Goal: Transaction & Acquisition: Book appointment/travel/reservation

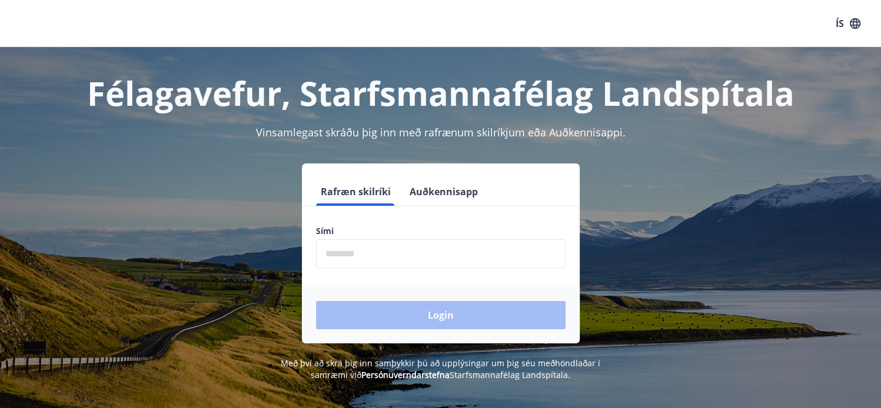
click at [358, 257] on input "phone" at bounding box center [440, 253] width 249 height 29
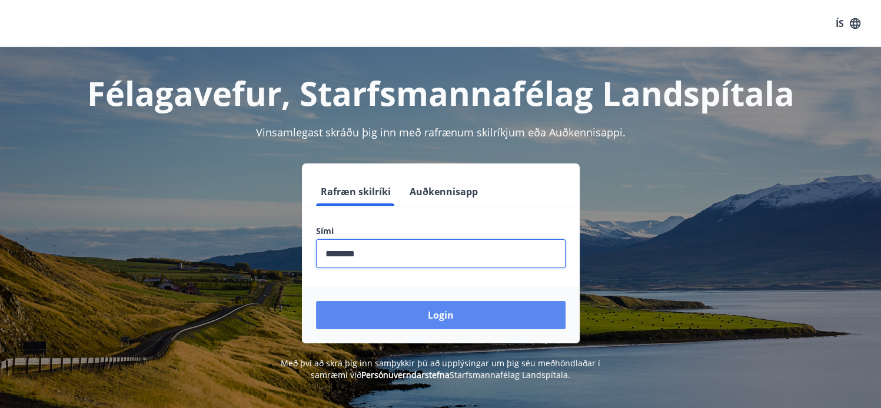
type input "********"
click at [464, 311] on button "Login" at bounding box center [440, 315] width 249 height 28
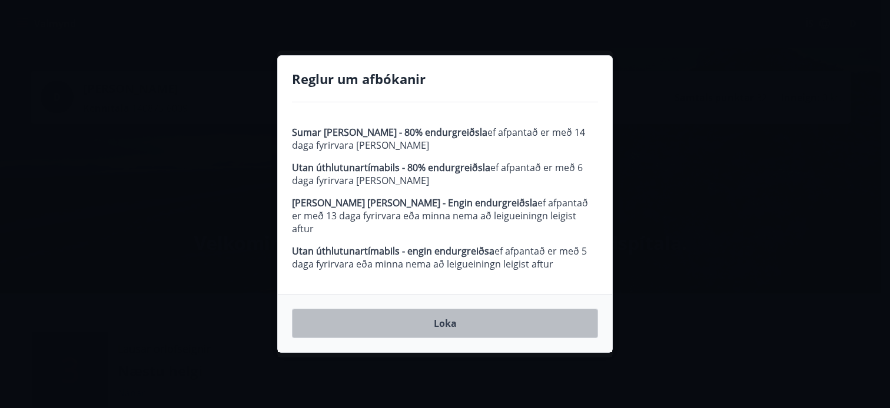
click at [448, 317] on button "Loka" at bounding box center [445, 323] width 306 height 29
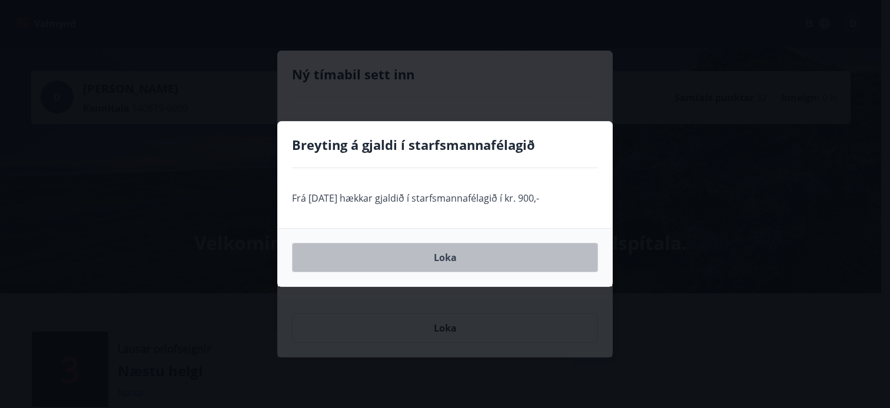
click at [445, 261] on button "Loka" at bounding box center [445, 257] width 306 height 29
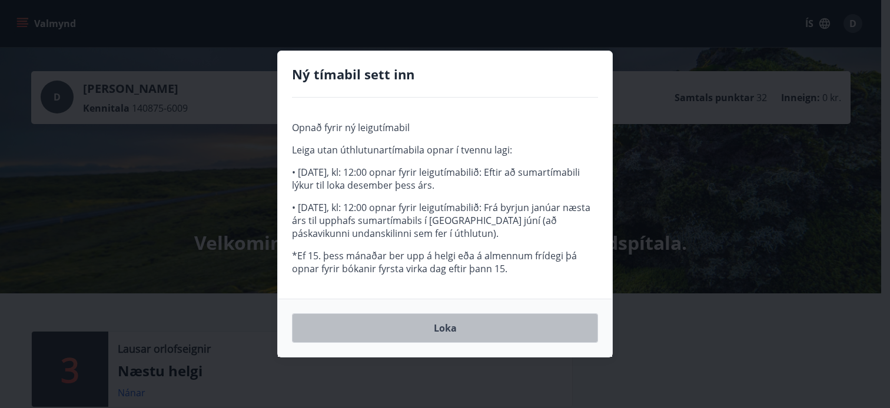
click at [451, 321] on button "Loka" at bounding box center [445, 328] width 306 height 29
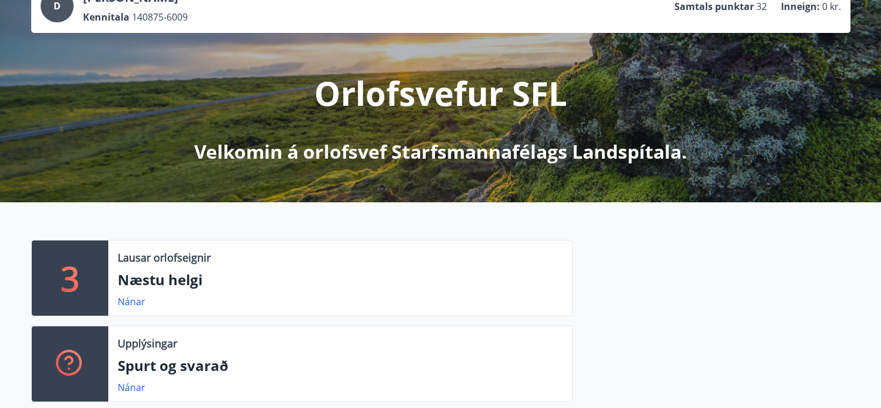
scroll to position [106, 0]
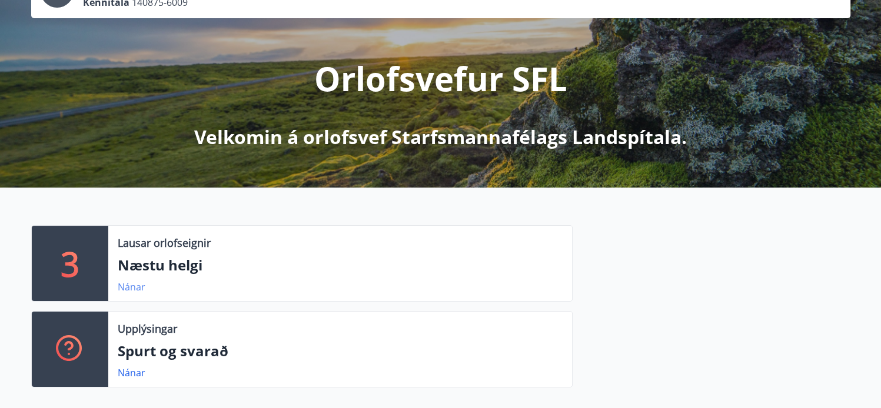
click at [135, 284] on link "Nánar" at bounding box center [132, 287] width 28 height 13
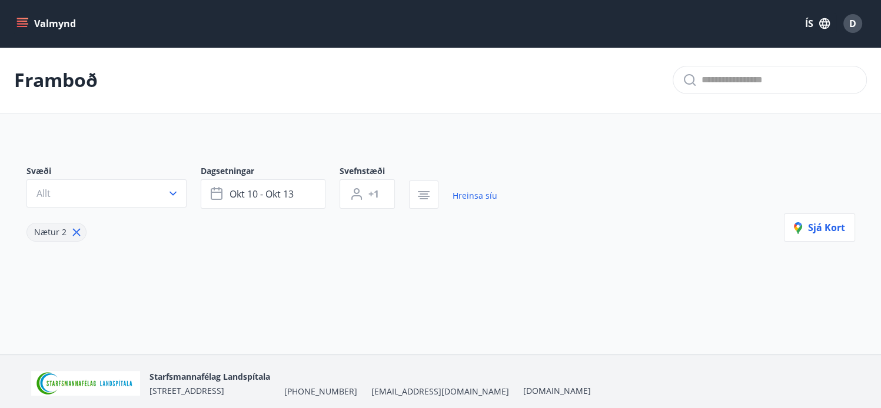
type input "*"
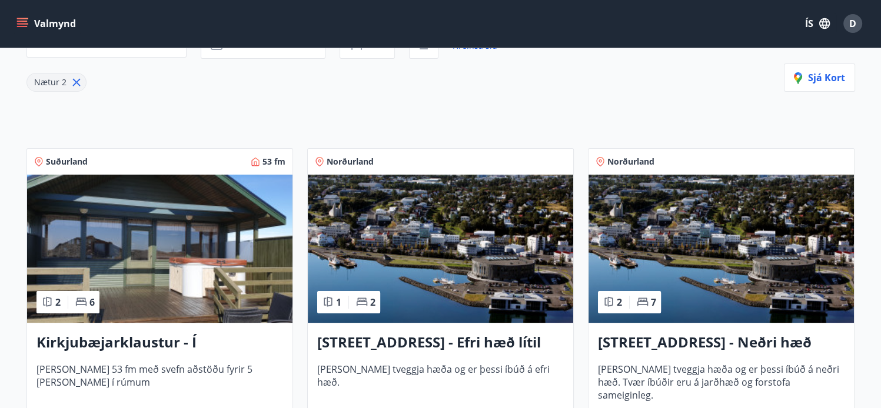
scroll to position [181, 0]
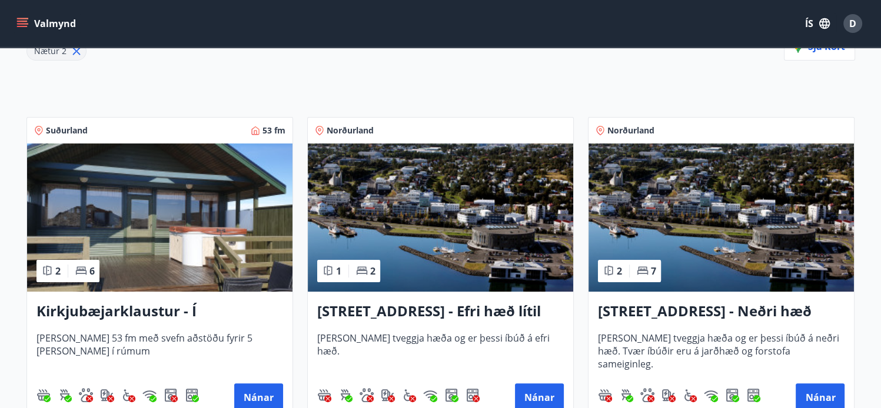
click at [159, 270] on img at bounding box center [159, 218] width 265 height 148
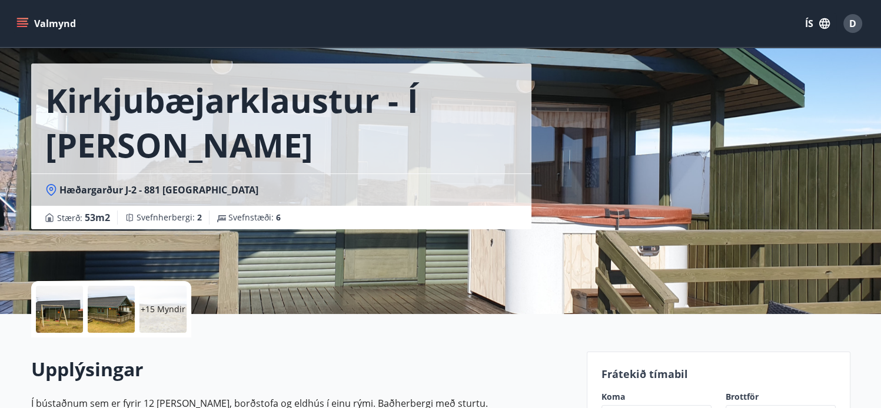
scroll to position [40, 0]
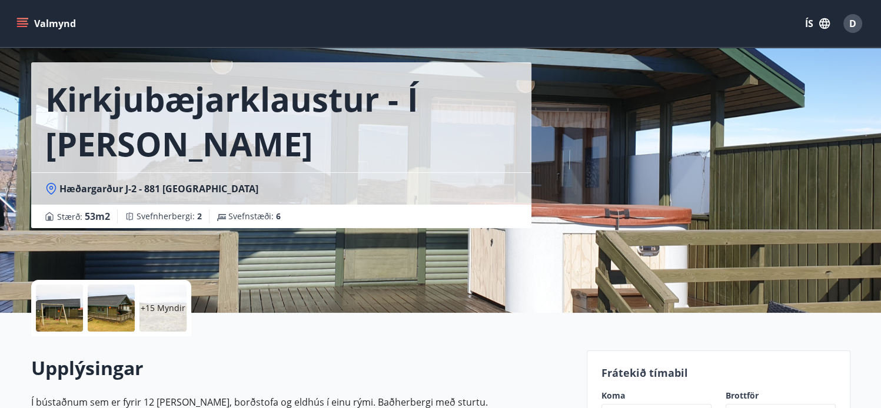
click at [69, 305] on div at bounding box center [59, 308] width 47 height 47
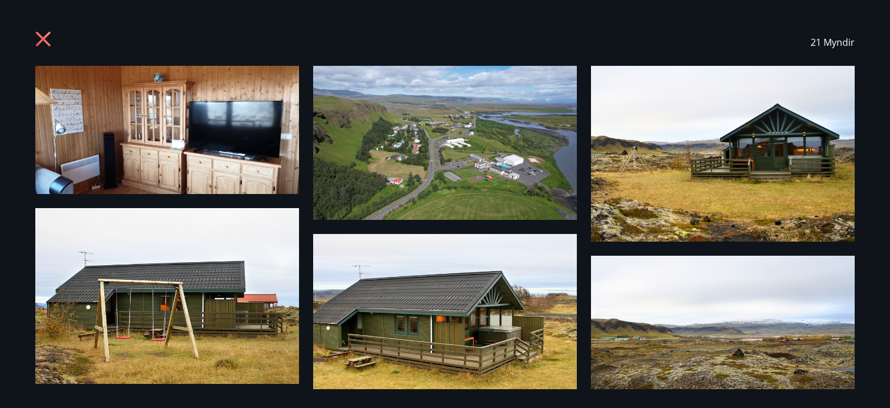
click at [739, 138] on img at bounding box center [723, 154] width 264 height 176
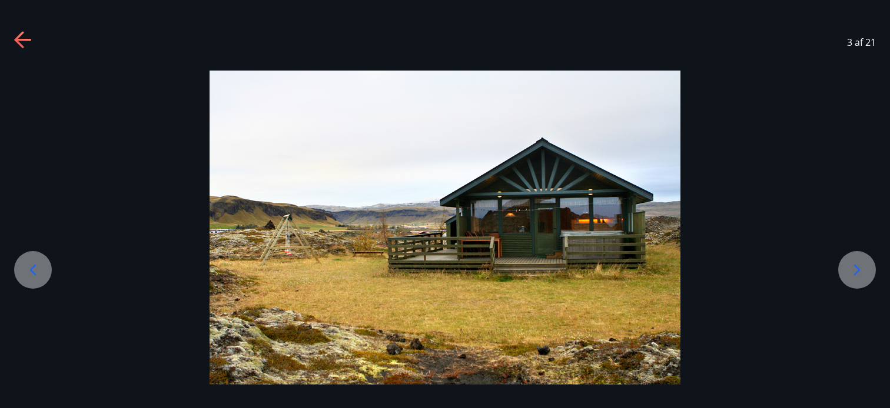
click at [863, 266] on icon at bounding box center [856, 270] width 19 height 19
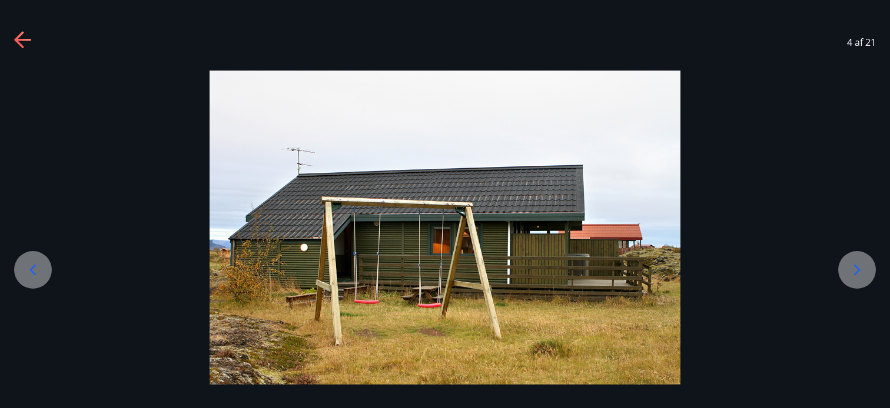
click at [863, 266] on icon at bounding box center [856, 270] width 19 height 19
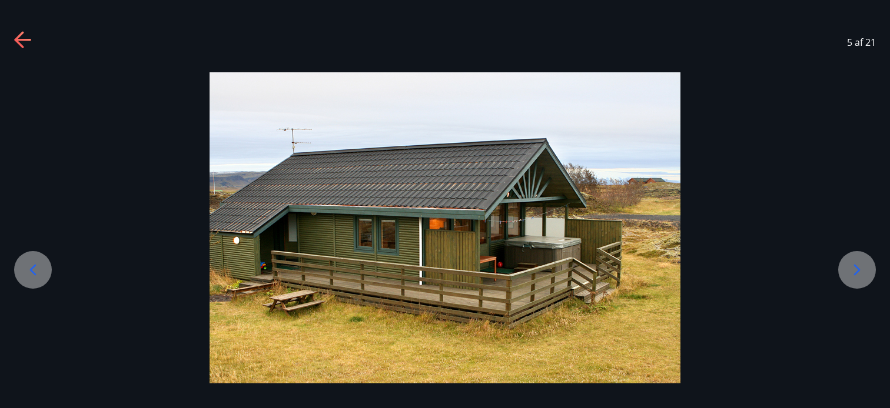
click at [26, 34] on icon at bounding box center [23, 40] width 19 height 19
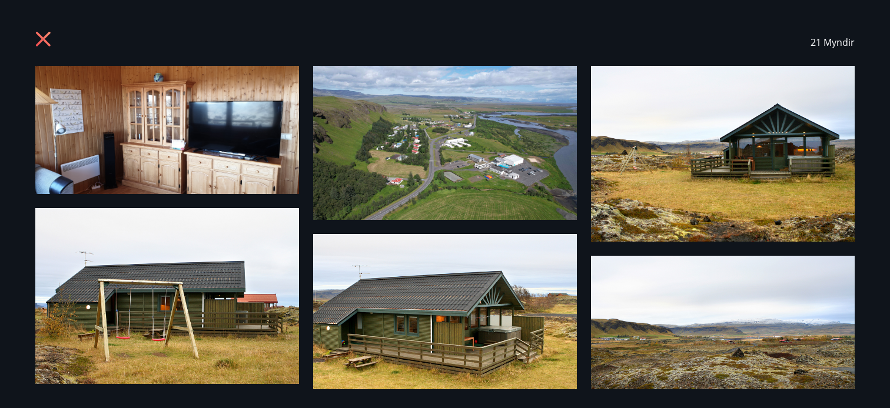
click at [40, 44] on icon at bounding box center [44, 40] width 19 height 19
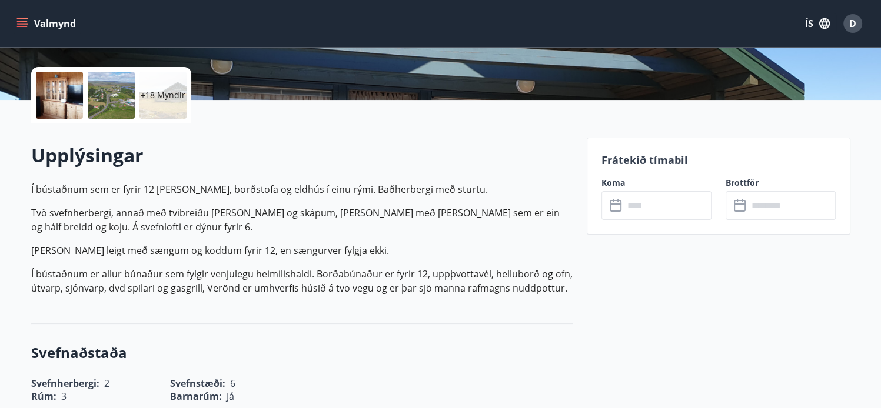
scroll to position [251, 0]
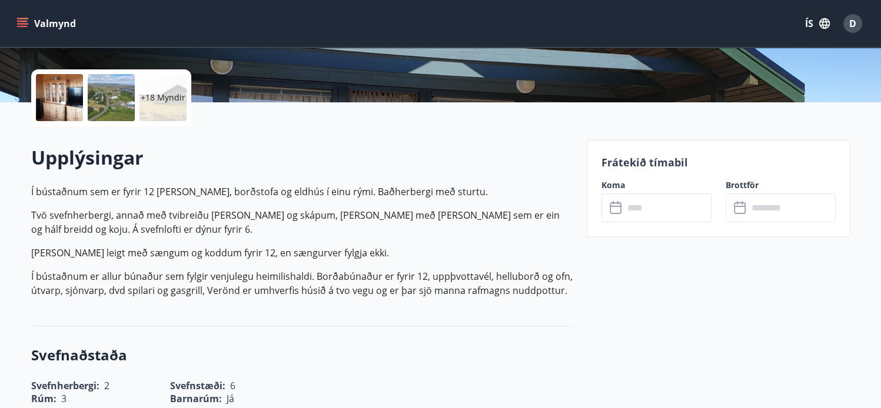
click at [653, 205] on input "text" at bounding box center [668, 208] width 88 height 29
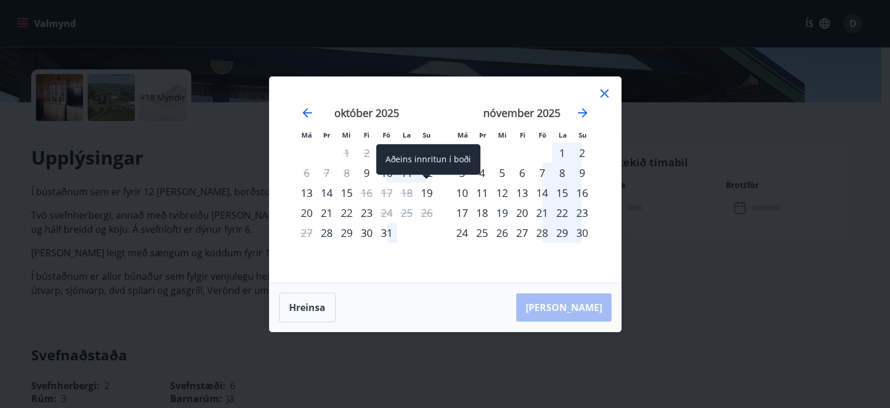
click at [427, 193] on div "19" at bounding box center [427, 193] width 20 height 20
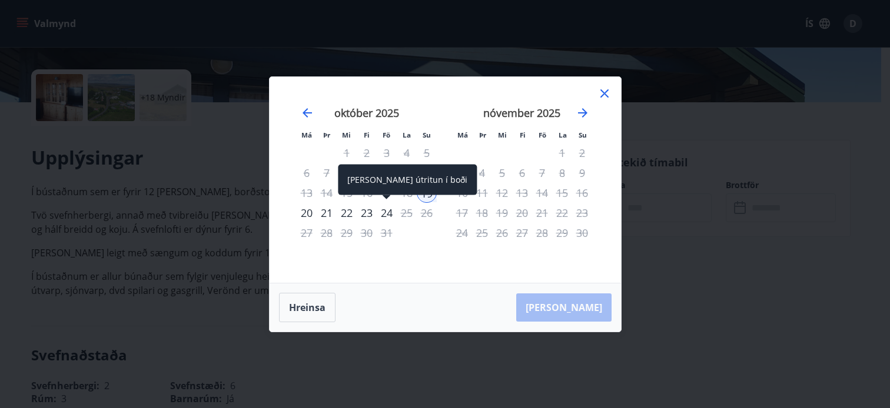
click at [388, 214] on div "24" at bounding box center [387, 213] width 20 height 20
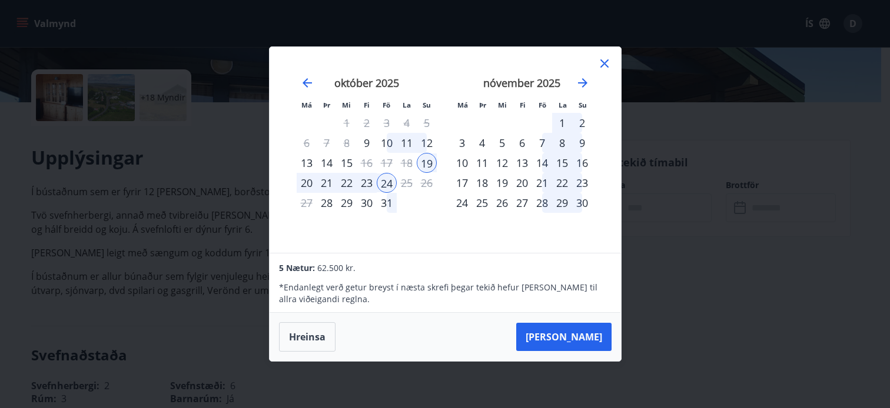
click at [542, 160] on div "14" at bounding box center [542, 163] width 20 height 20
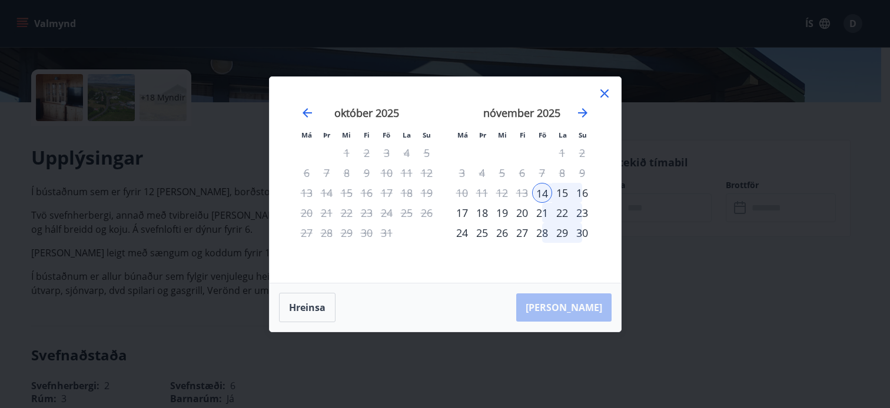
click at [581, 194] on div "16" at bounding box center [582, 193] width 20 height 20
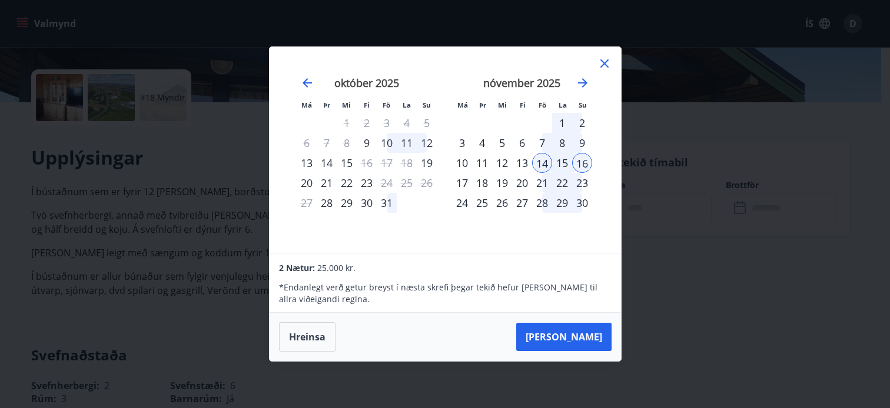
click at [606, 66] on icon at bounding box center [604, 63] width 8 height 8
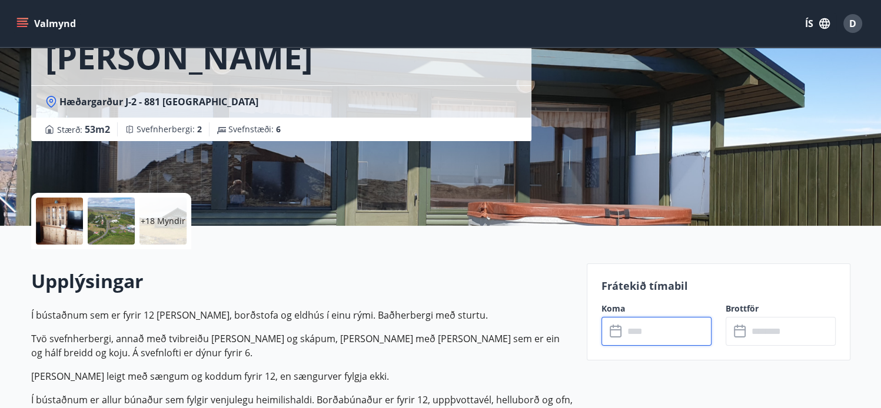
scroll to position [0, 0]
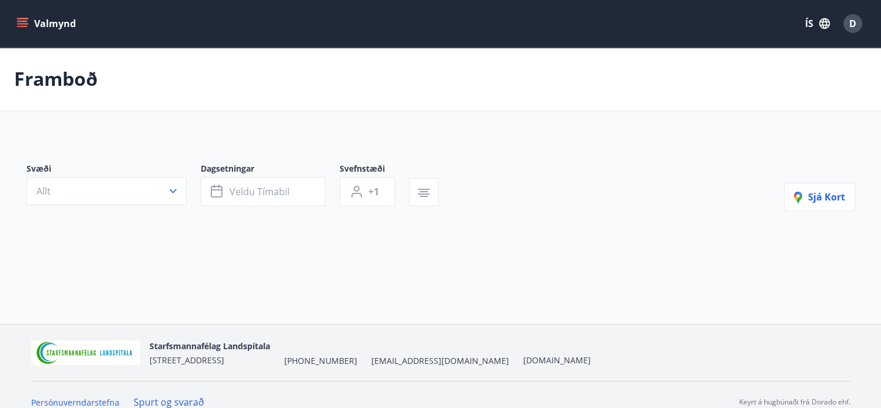
type input "*"
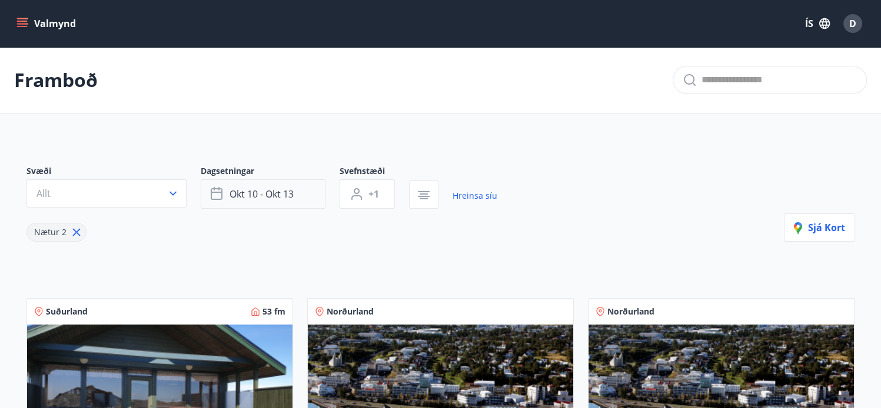
click at [271, 201] on button "okt 10 - okt 13" at bounding box center [263, 193] width 125 height 29
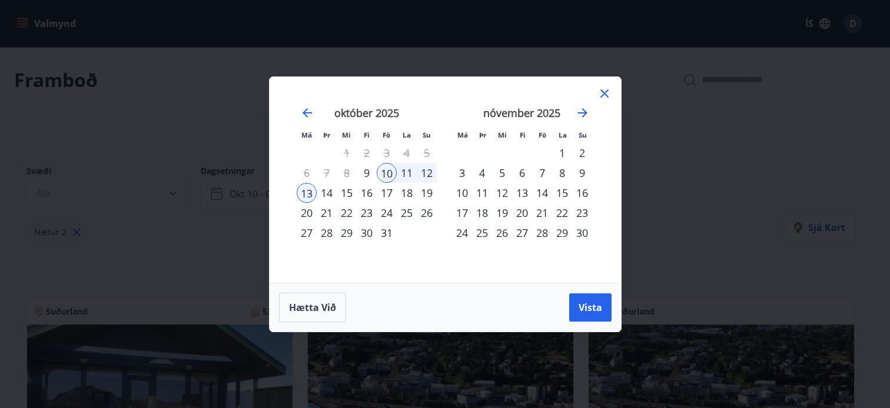
click at [390, 192] on div "17" at bounding box center [387, 193] width 20 height 20
click at [307, 232] on div "27" at bounding box center [307, 233] width 20 height 20
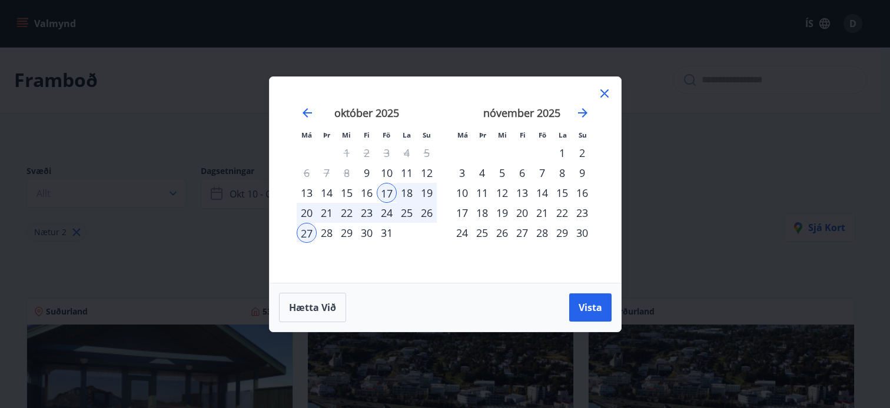
click at [367, 210] on div "23" at bounding box center [367, 213] width 20 height 20
click at [425, 215] on div "26" at bounding box center [427, 213] width 20 height 20
click at [590, 302] on span "Vista" at bounding box center [590, 307] width 24 height 13
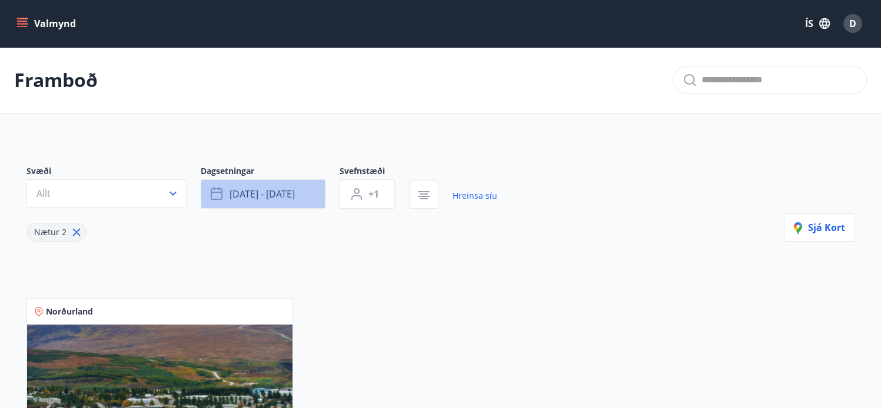
click at [297, 199] on button "[DATE] - [DATE]" at bounding box center [263, 193] width 125 height 29
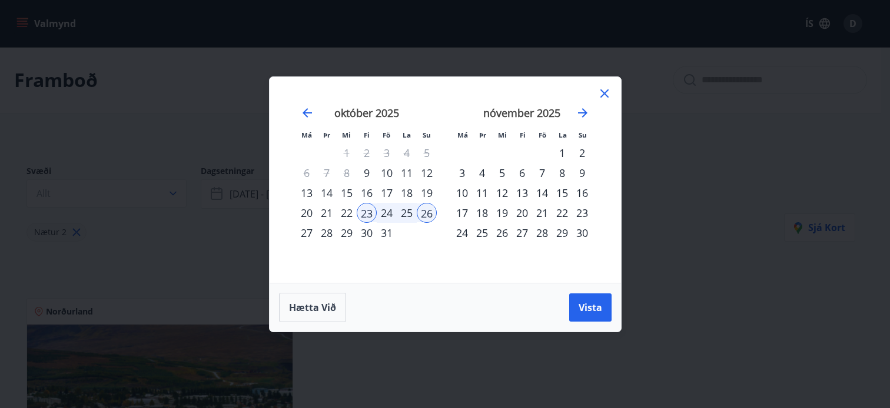
click at [602, 92] on icon at bounding box center [604, 93] width 14 height 14
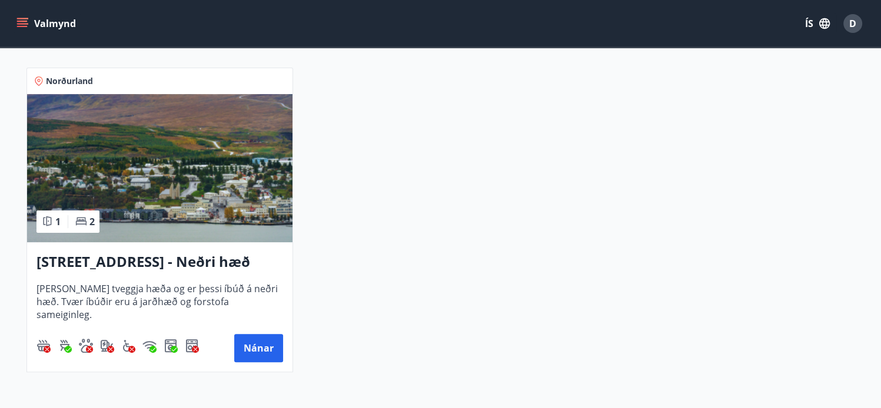
scroll to position [232, 0]
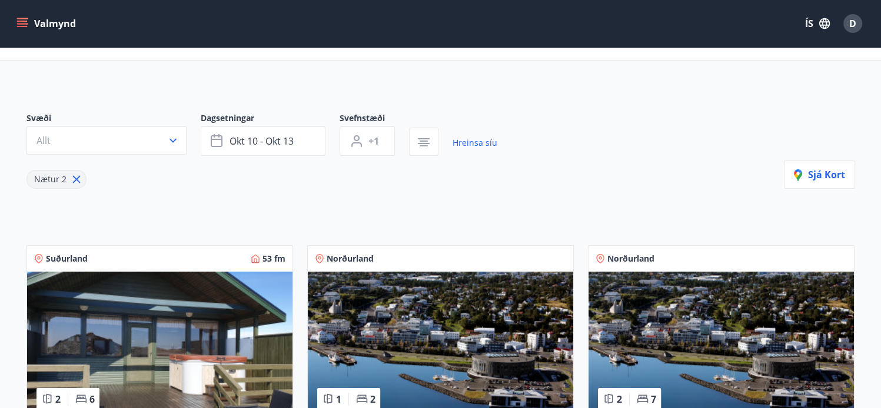
scroll to position [52, 0]
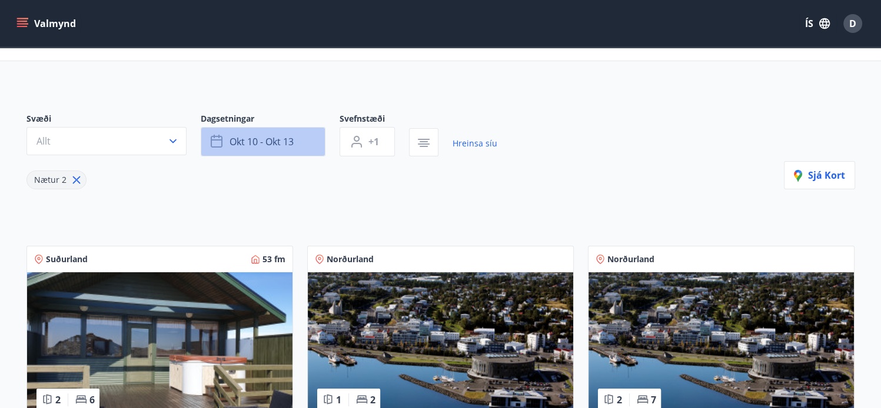
click at [266, 146] on span "okt 10 - okt 13" at bounding box center [261, 141] width 64 height 13
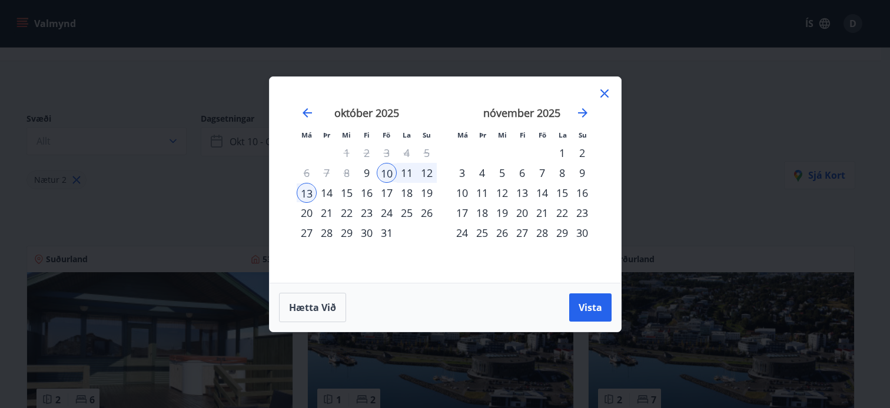
click at [380, 196] on div "17" at bounding box center [387, 193] width 20 height 20
click at [424, 189] on div "19" at bounding box center [427, 193] width 20 height 20
click at [583, 302] on span "Vista" at bounding box center [590, 307] width 24 height 13
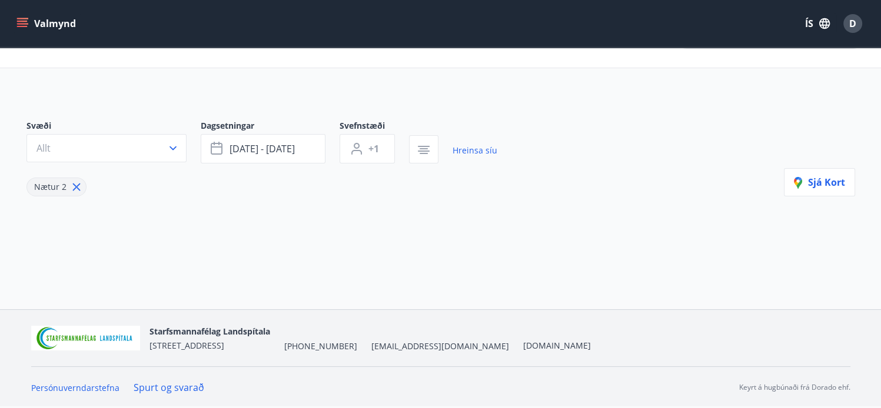
scroll to position [45, 0]
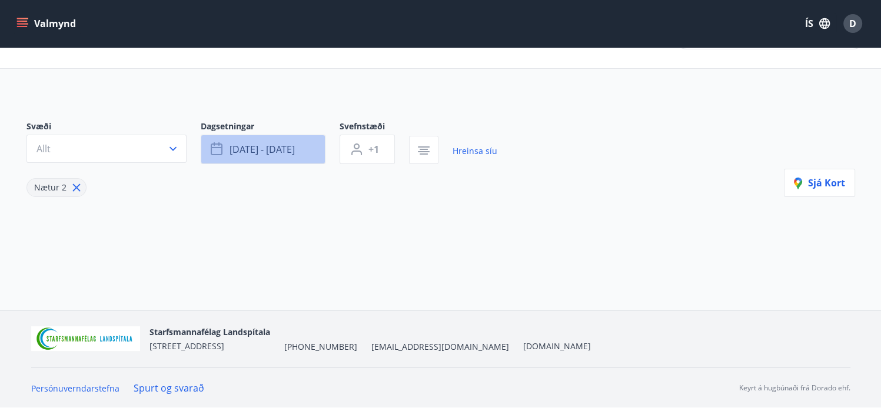
click at [291, 151] on span "[DATE] - [DATE]" at bounding box center [261, 149] width 65 height 13
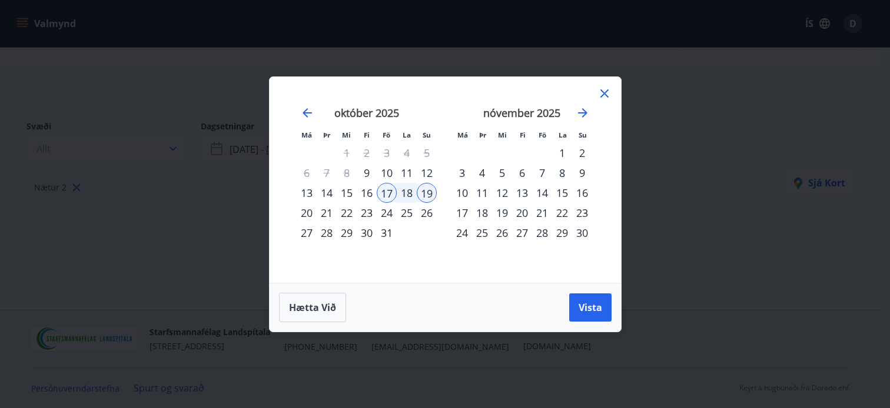
click at [541, 193] on div "14" at bounding box center [542, 193] width 20 height 20
click at [578, 194] on div "16" at bounding box center [582, 193] width 20 height 20
click at [544, 229] on div "28" at bounding box center [542, 233] width 20 height 20
click at [578, 229] on div "30" at bounding box center [582, 233] width 20 height 20
click at [384, 226] on div "31" at bounding box center [387, 233] width 20 height 20
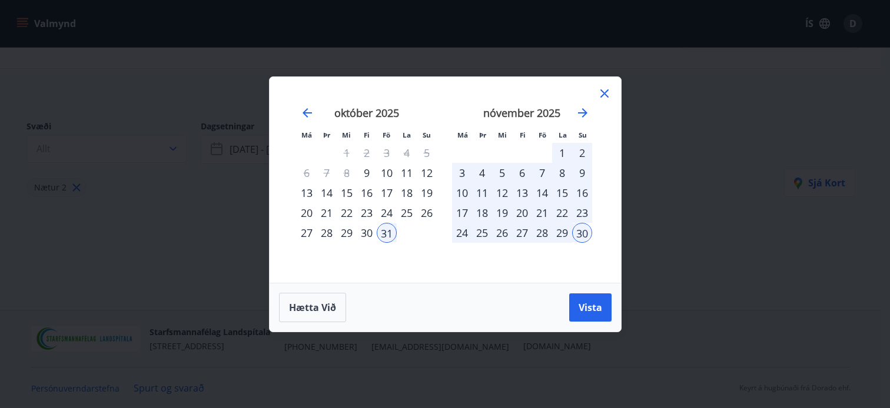
click at [579, 151] on div "2" at bounding box center [582, 153] width 20 height 20
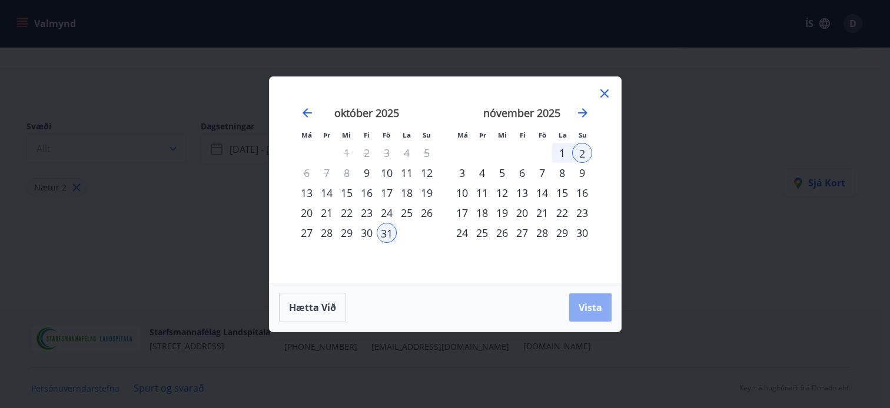
click at [593, 301] on span "Vista" at bounding box center [590, 307] width 24 height 13
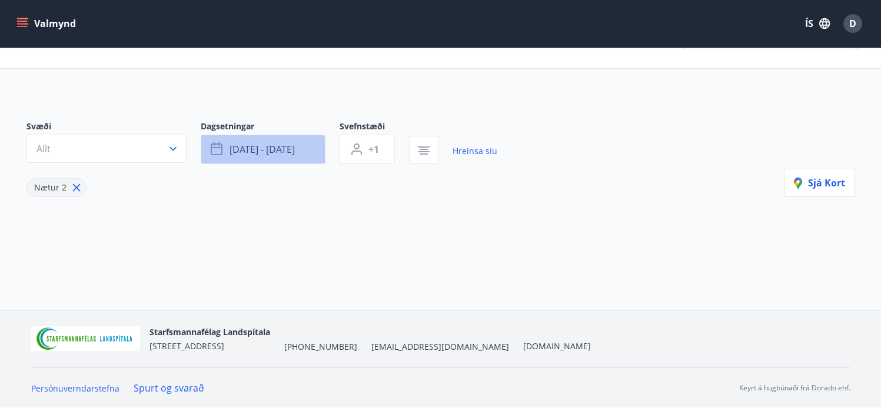
click at [300, 148] on button "[DATE] - [DATE]" at bounding box center [263, 149] width 125 height 29
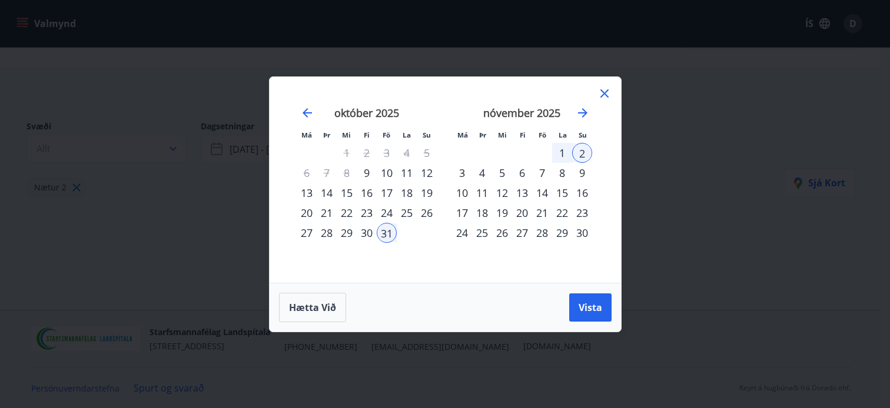
click at [544, 174] on div "7" at bounding box center [542, 173] width 20 height 20
click at [581, 176] on div "9" at bounding box center [582, 173] width 20 height 20
click at [586, 307] on span "Vista" at bounding box center [590, 307] width 24 height 13
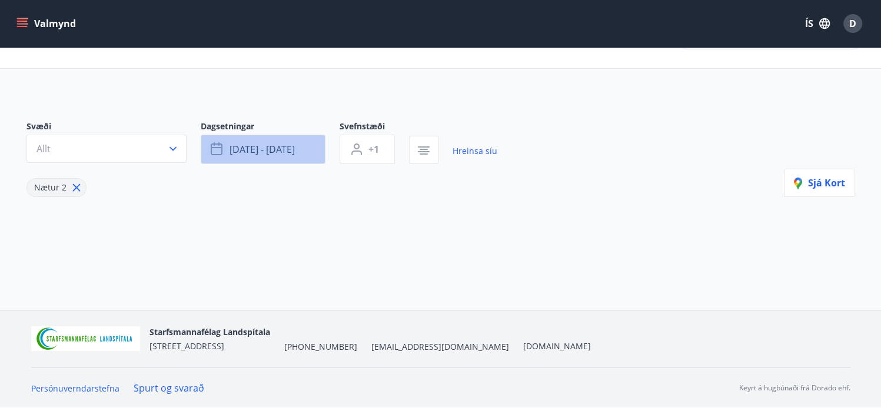
click at [289, 146] on span "[DATE] - [DATE]" at bounding box center [261, 149] width 65 height 13
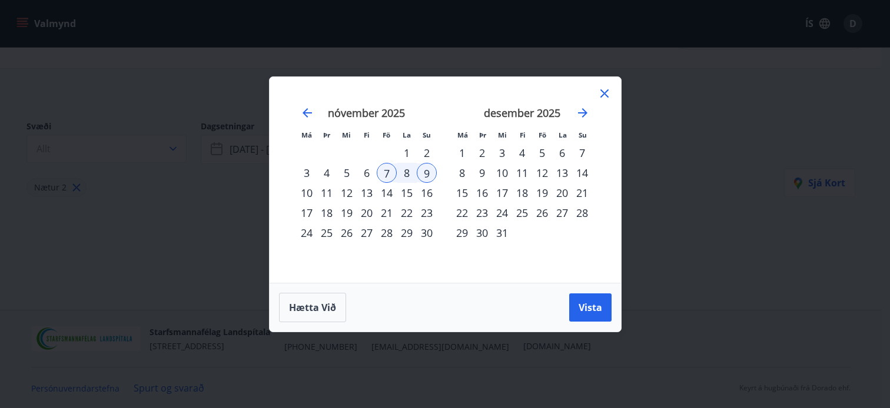
click at [386, 189] on div "14" at bounding box center [387, 193] width 20 height 20
click at [424, 187] on div "16" at bounding box center [427, 193] width 20 height 20
click at [595, 312] on span "Vista" at bounding box center [590, 307] width 24 height 13
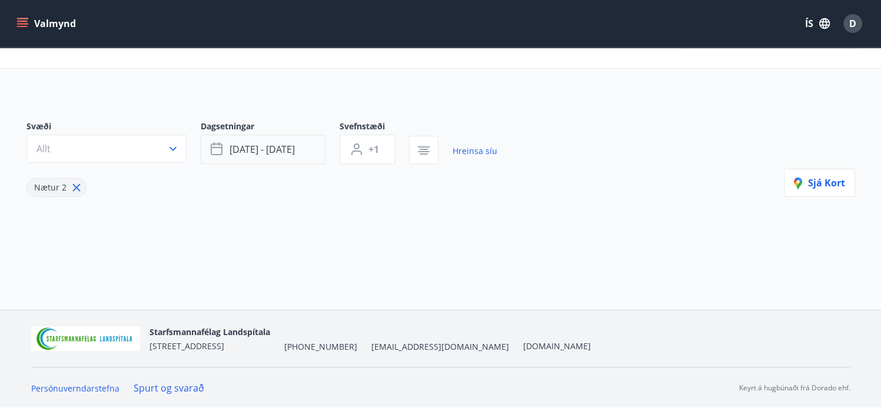
click at [281, 145] on span "[DATE] - [DATE]" at bounding box center [261, 149] width 65 height 13
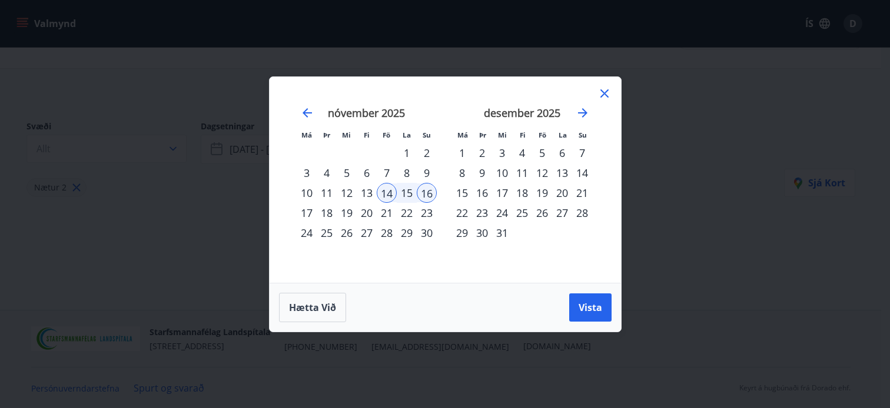
click at [385, 227] on div "28" at bounding box center [387, 233] width 20 height 20
click at [427, 229] on div "30" at bounding box center [427, 233] width 20 height 20
click at [591, 308] on span "Vista" at bounding box center [590, 307] width 24 height 13
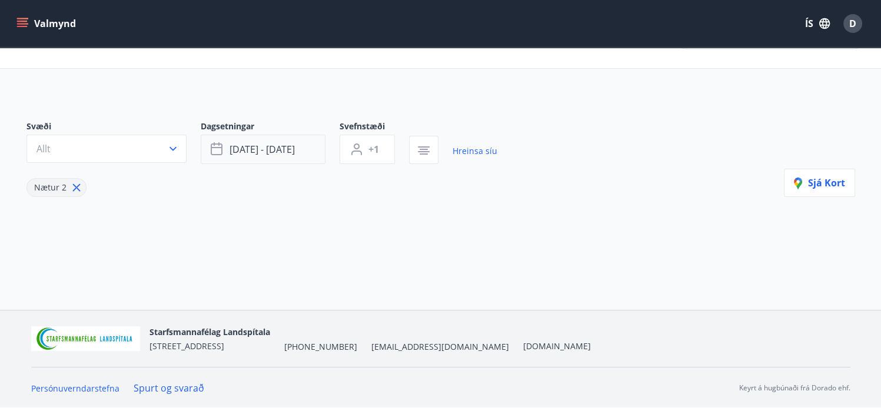
click at [265, 142] on button "[DATE] - [DATE]" at bounding box center [263, 149] width 125 height 29
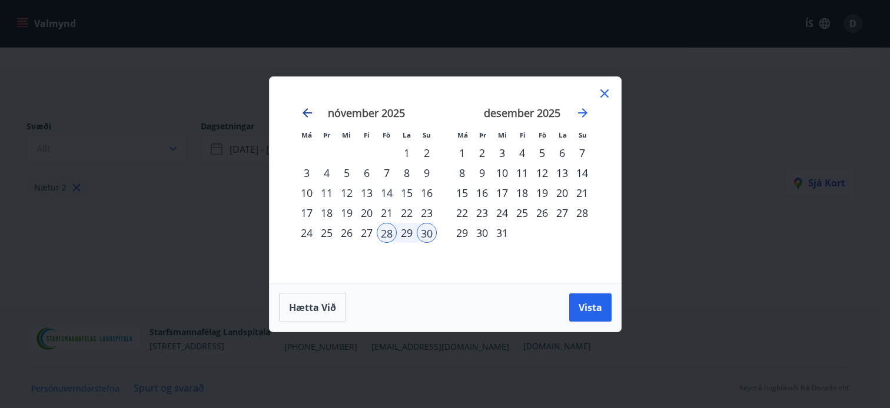
click at [302, 113] on icon "Move backward to switch to the previous month." at bounding box center [306, 112] width 9 height 9
click at [384, 170] on div "10" at bounding box center [387, 173] width 20 height 20
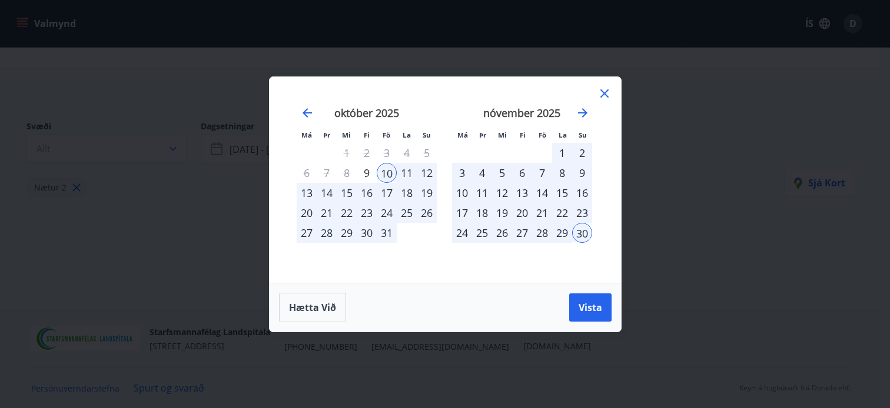
click at [422, 177] on div "12" at bounding box center [427, 173] width 20 height 20
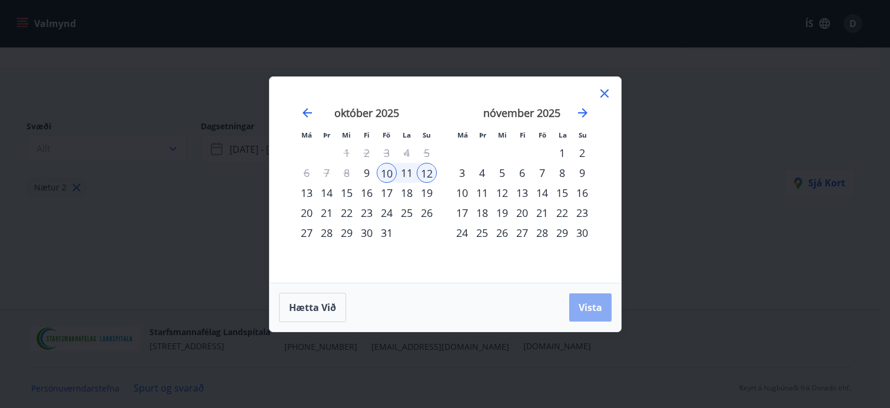
click at [582, 301] on span "Vista" at bounding box center [590, 307] width 24 height 13
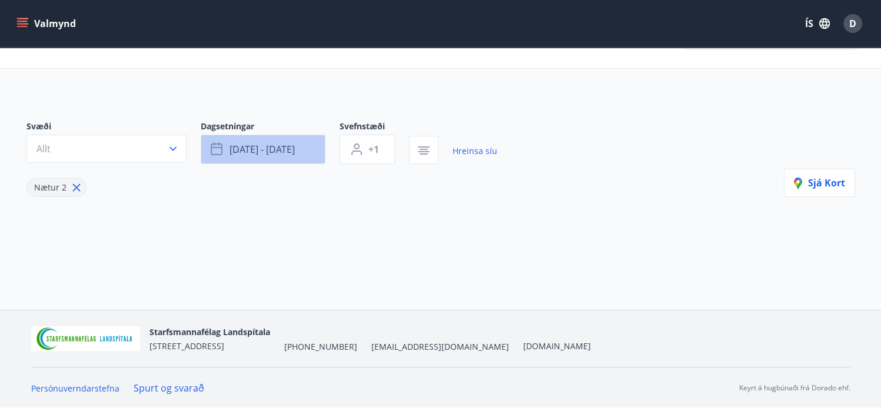
click at [260, 144] on span "[DATE] - [DATE]" at bounding box center [261, 149] width 65 height 13
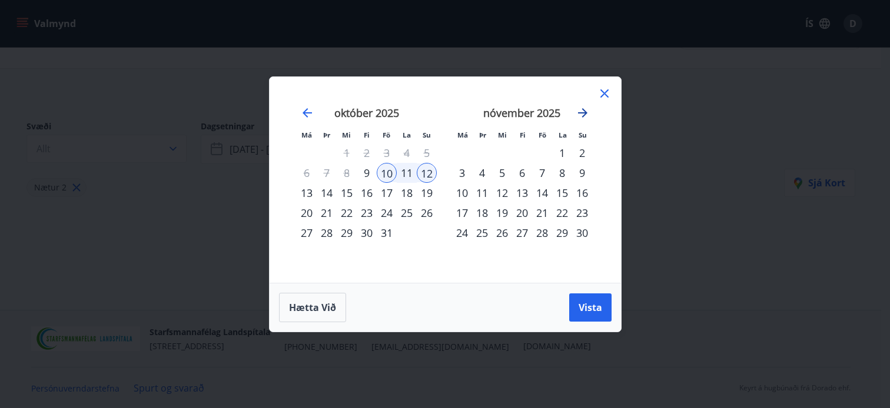
click at [577, 117] on icon "Move forward to switch to the next month." at bounding box center [582, 113] width 14 height 14
click at [464, 212] on div "22" at bounding box center [462, 213] width 20 height 20
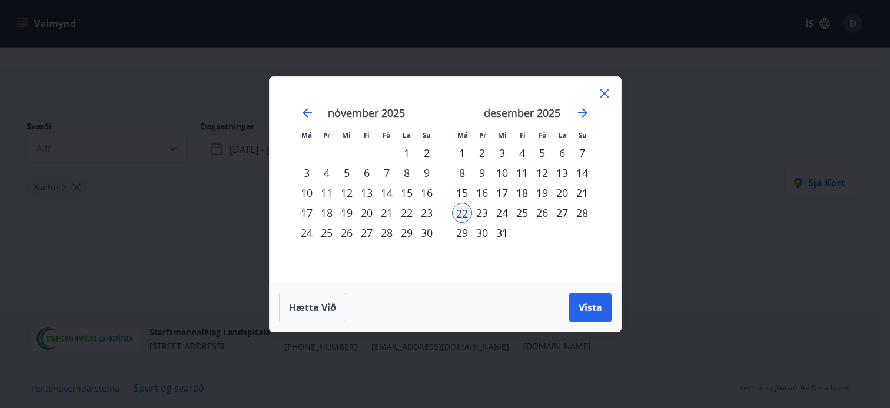
click at [521, 213] on div "25" at bounding box center [522, 213] width 20 height 20
click at [527, 210] on div "25" at bounding box center [522, 213] width 20 height 20
click at [586, 208] on div "28" at bounding box center [582, 213] width 20 height 20
click at [595, 309] on span "Vista" at bounding box center [590, 307] width 24 height 13
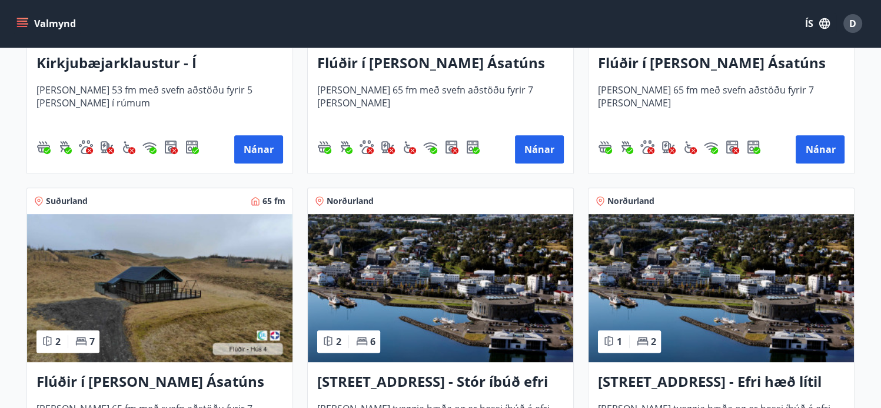
scroll to position [429, 0]
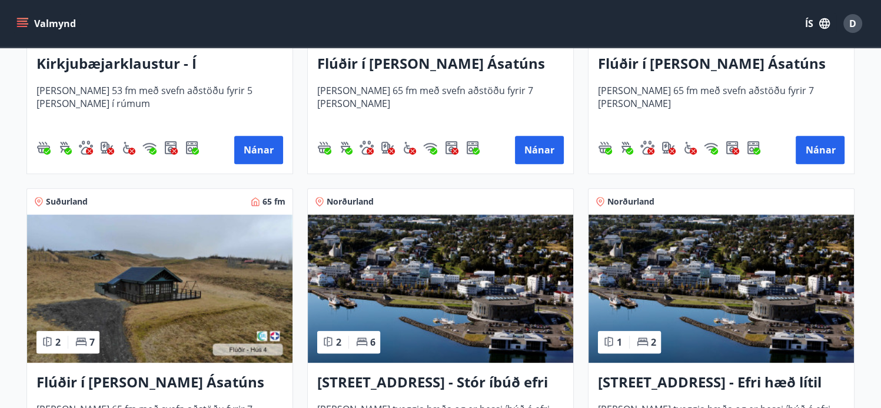
click at [543, 241] on img at bounding box center [440, 289] width 265 height 148
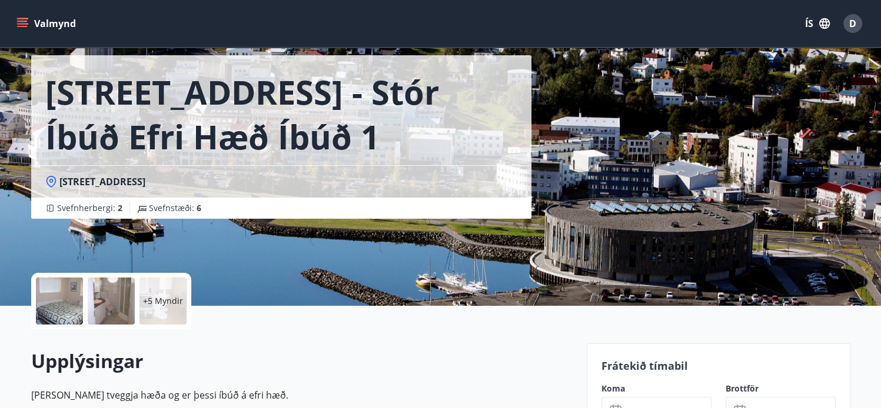
scroll to position [31, 0]
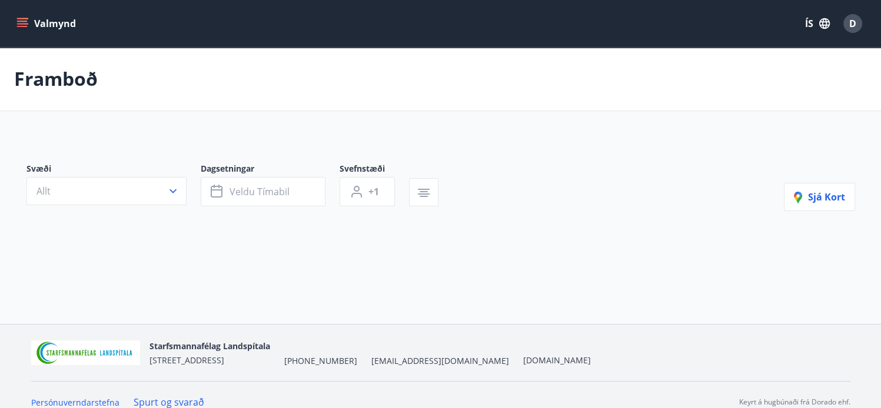
type input "*"
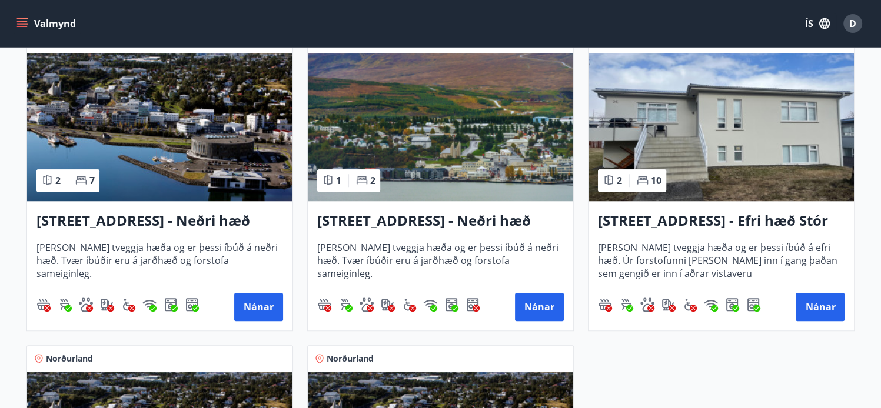
scroll to position [910, 0]
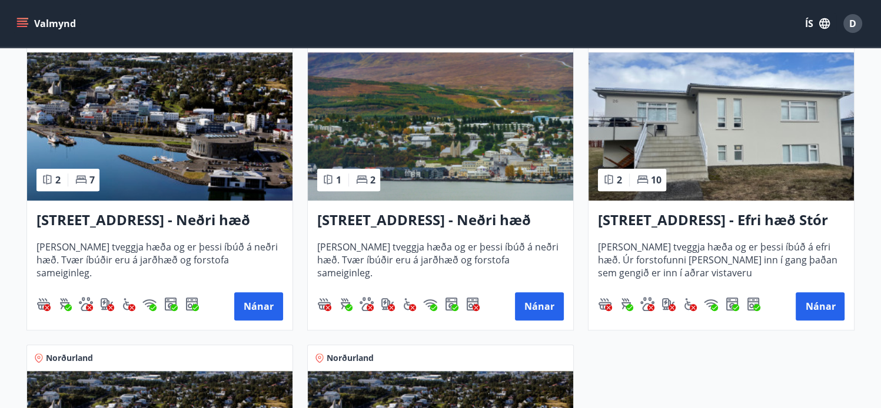
click at [435, 222] on h3 "[STREET_ADDRESS] - Neðri hæð íbúð 4" at bounding box center [440, 220] width 247 height 21
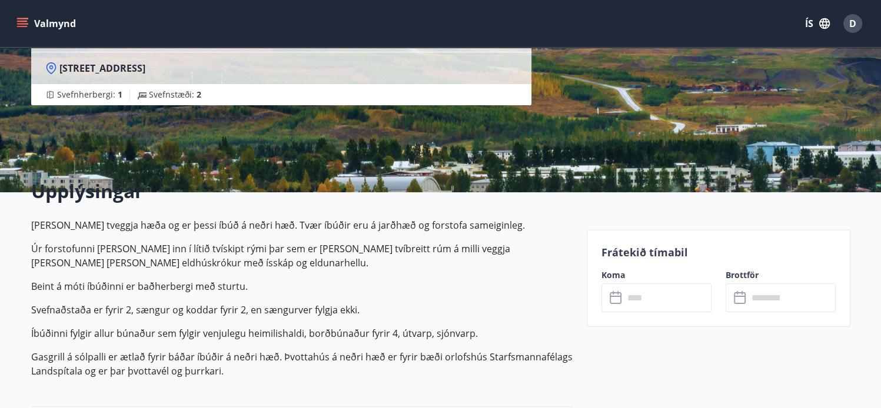
scroll to position [164, 0]
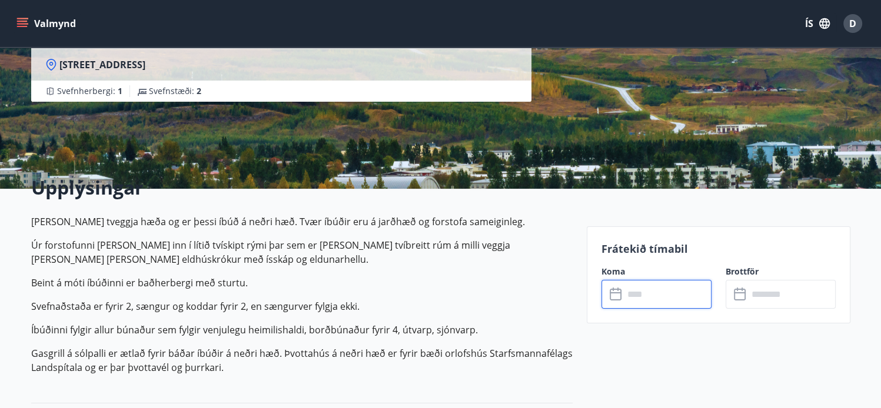
click at [643, 299] on input "text" at bounding box center [668, 294] width 88 height 29
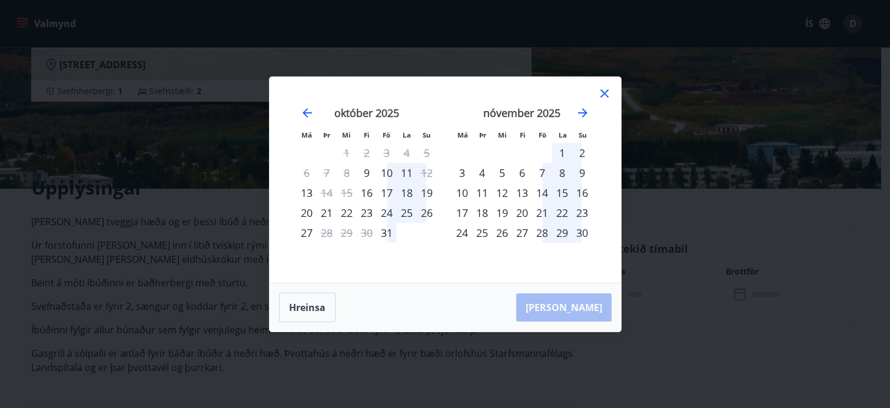
click at [387, 211] on div "24" at bounding box center [387, 213] width 20 height 20
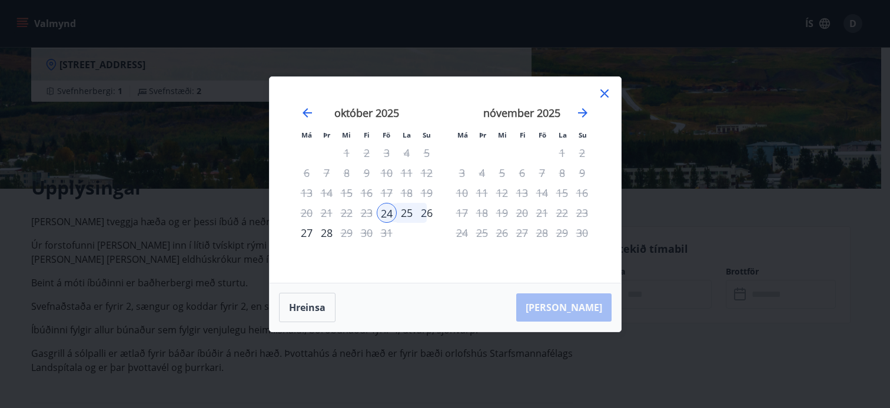
click at [430, 210] on div "26" at bounding box center [427, 213] width 20 height 20
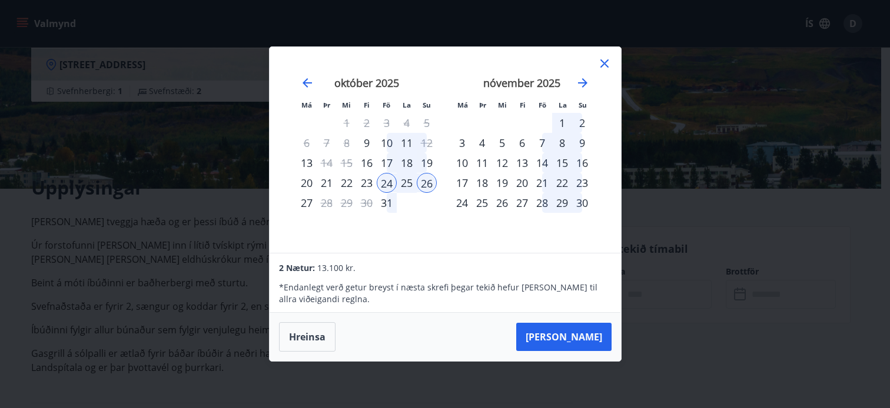
click at [604, 60] on icon at bounding box center [604, 63] width 14 height 14
